Goal: Check status

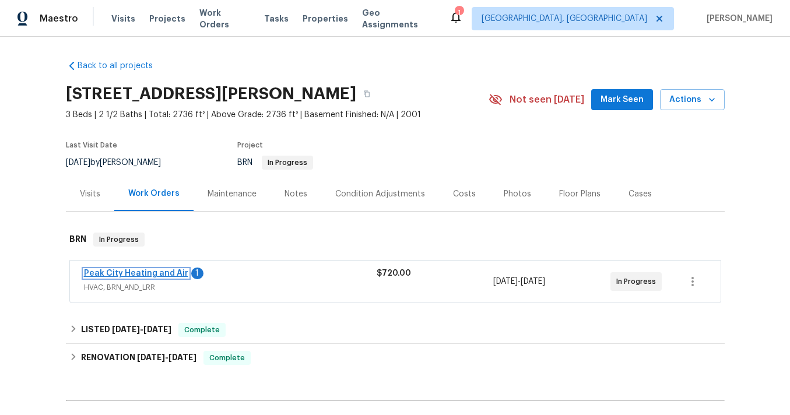
click at [175, 274] on link "Peak City Heating and Air" at bounding box center [136, 273] width 104 height 8
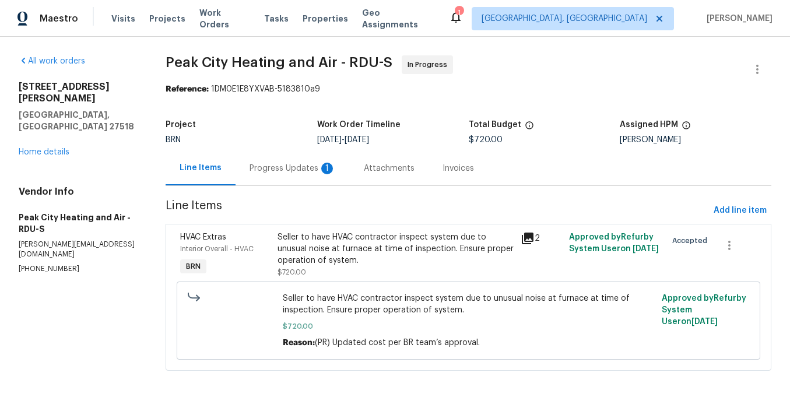
click at [303, 163] on div "Progress Updates 1" at bounding box center [292, 169] width 86 height 12
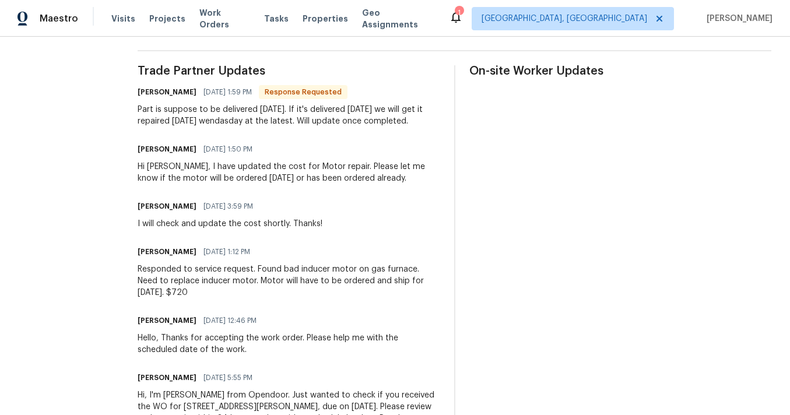
scroll to position [335, 0]
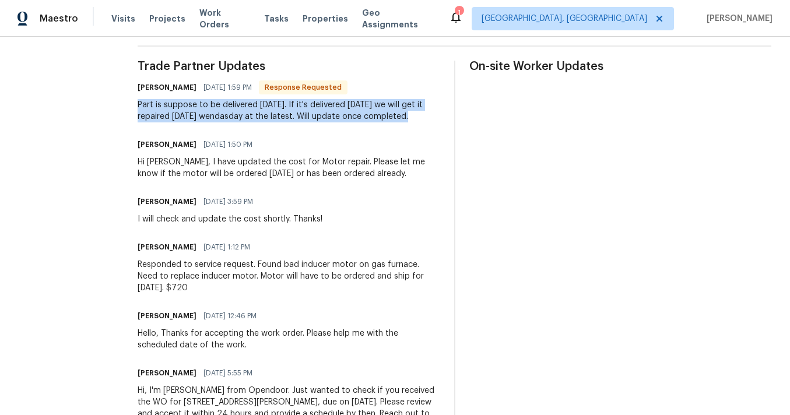
drag, startPoint x: 138, startPoint y: 104, endPoint x: 433, endPoint y: 111, distance: 295.0
click at [434, 111] on div "Part is suppose to be delivered [DATE]. If it's delivered [DATE] we will get it…" at bounding box center [289, 110] width 302 height 23
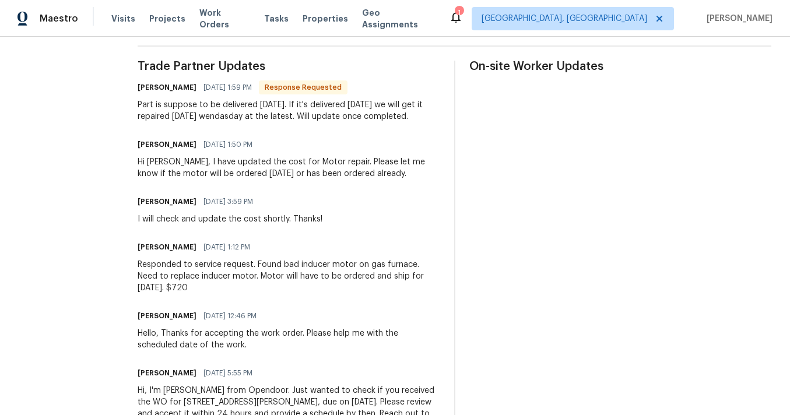
click at [391, 110] on div "Part is suppose to be delivered [DATE]. If it's delivered [DATE] we will get it…" at bounding box center [289, 110] width 302 height 23
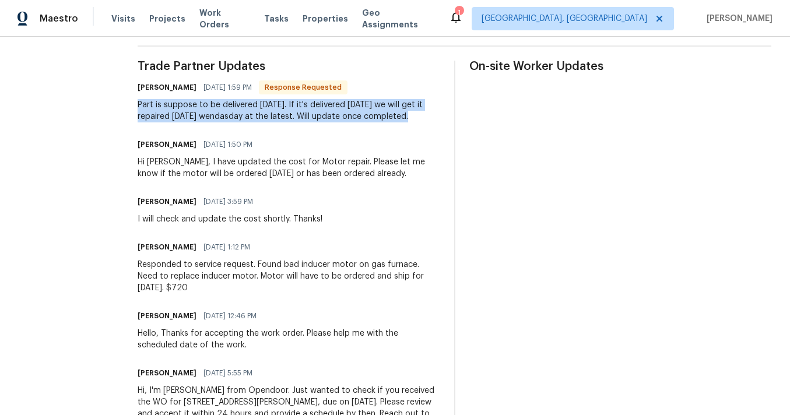
drag, startPoint x: 137, startPoint y: 103, endPoint x: 422, endPoint y: 117, distance: 285.3
click at [422, 117] on div "Part is suppose to be delivered [DATE]. If it's delivered [DATE] we will get it…" at bounding box center [289, 110] width 302 height 23
copy div "Part is suppose to be delivered [DATE]. If it's delivered [DATE] we will get it…"
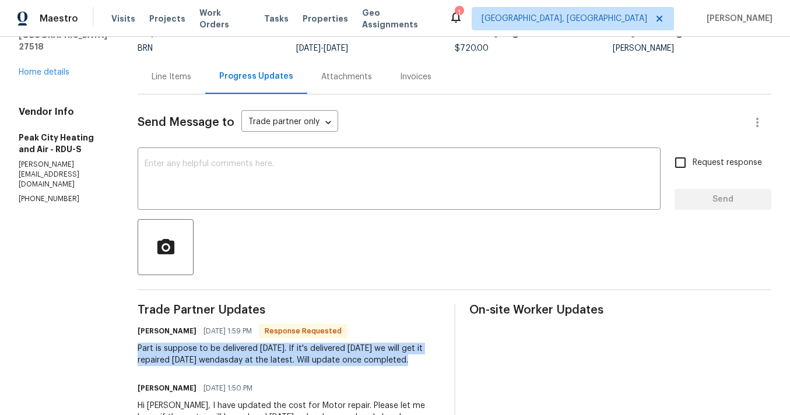
scroll to position [0, 0]
